Goal: Task Accomplishment & Management: Manage account settings

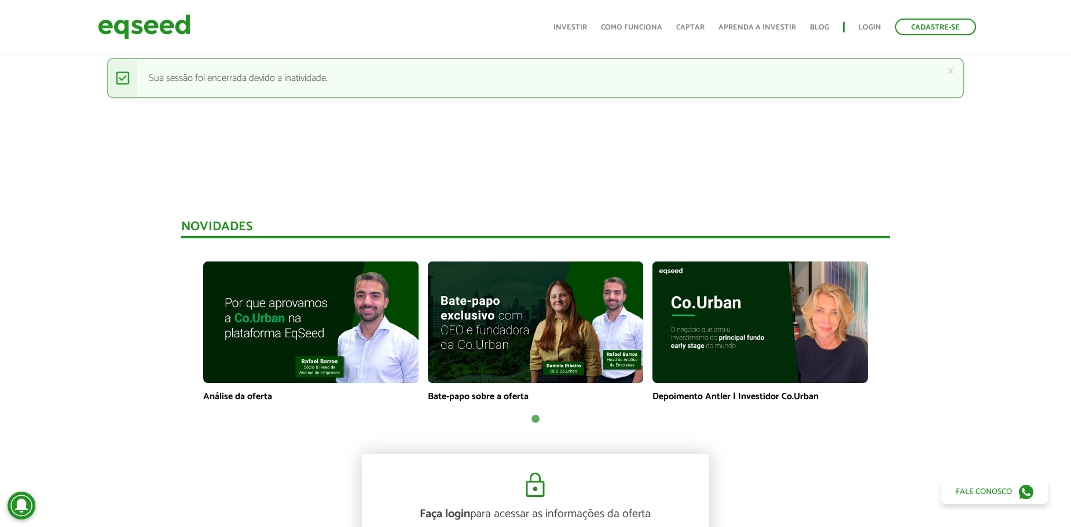
scroll to position [868, 0]
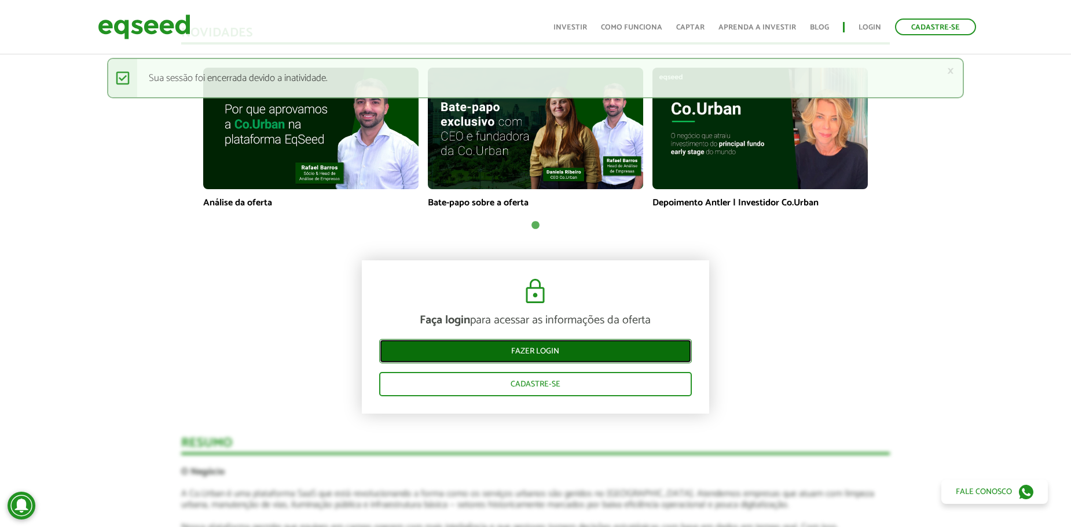
click at [511, 352] on link "Fazer login" at bounding box center [535, 351] width 313 height 24
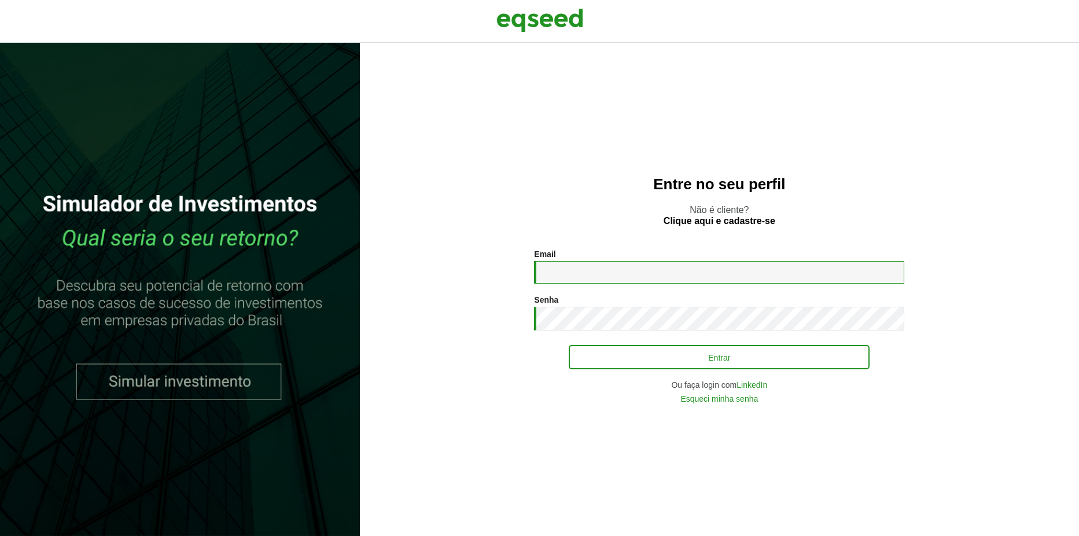
type input "**********"
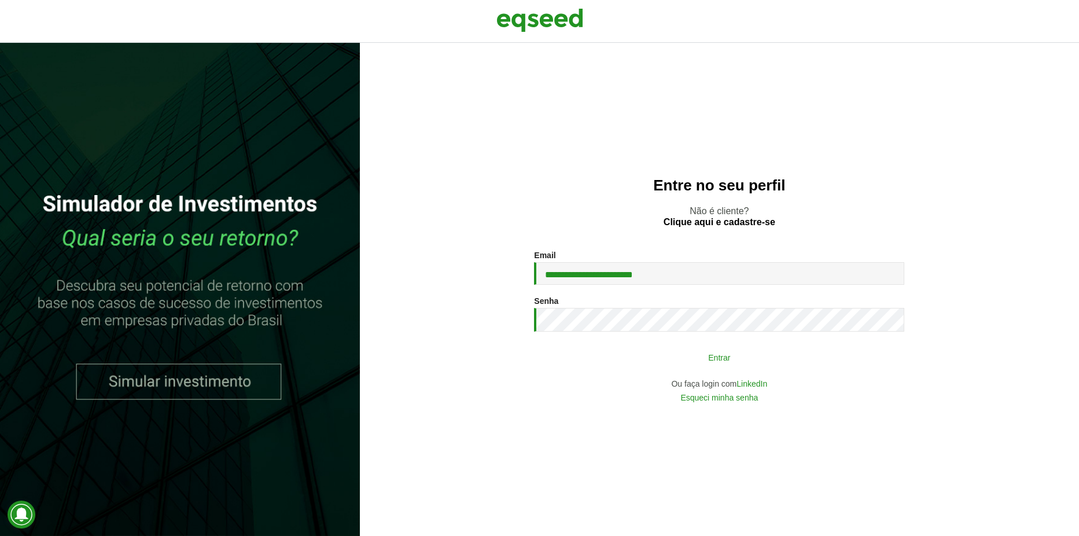
click at [677, 362] on button "Entrar" at bounding box center [719, 357] width 301 height 22
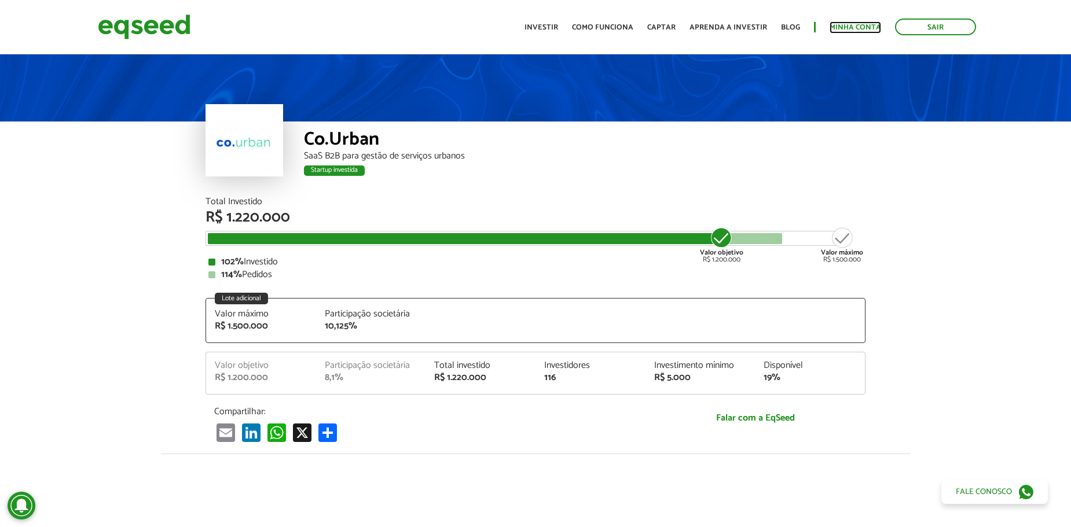
click at [847, 26] on link "Minha conta" at bounding box center [855, 28] width 52 height 8
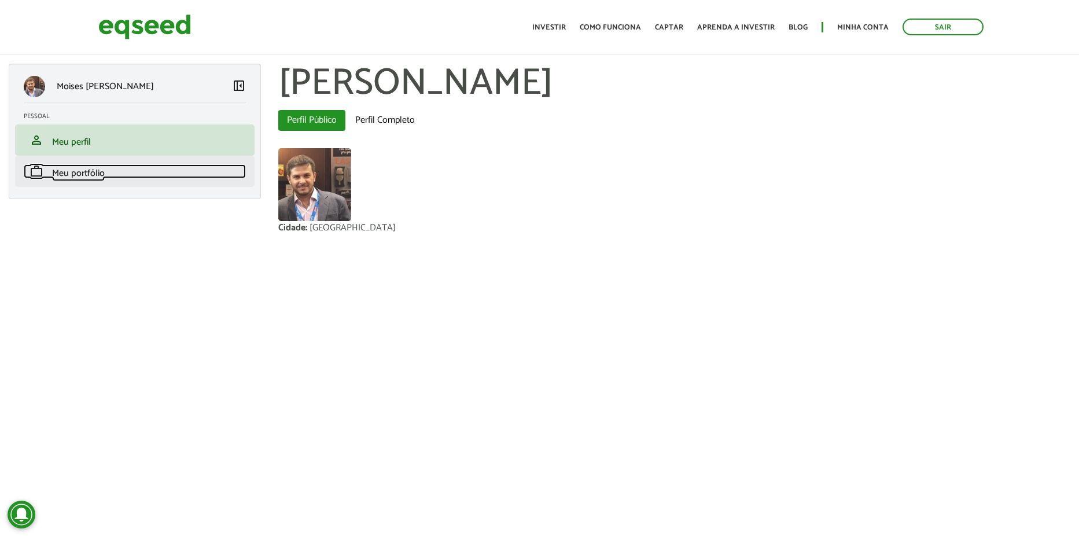
click at [75, 179] on span "Meu portfólio" at bounding box center [78, 174] width 53 height 16
